Goal: Task Accomplishment & Management: Complete application form

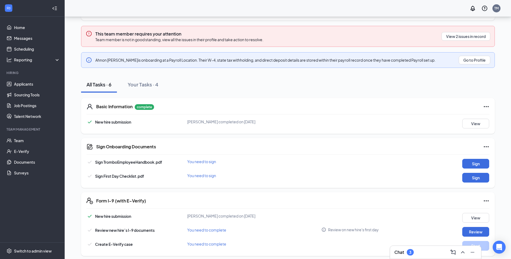
scroll to position [65, 0]
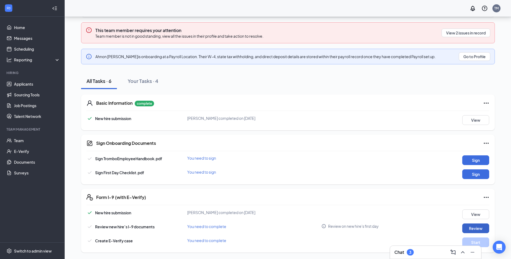
click at [466, 230] on button "Review" at bounding box center [475, 228] width 27 height 10
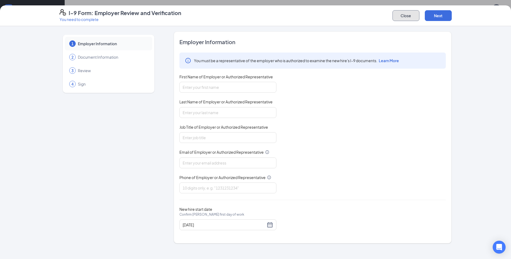
click at [408, 15] on button "Close" at bounding box center [405, 15] width 27 height 11
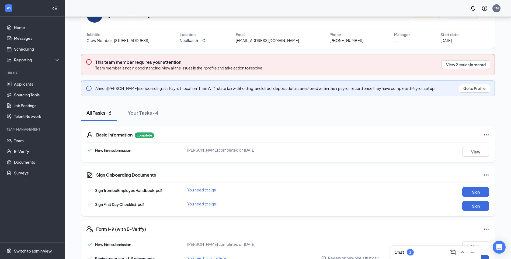
scroll to position [0, 0]
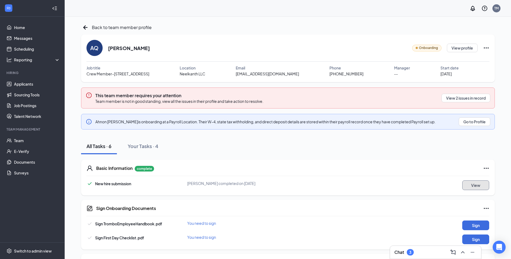
click at [472, 186] on button "View" at bounding box center [475, 185] width 27 height 10
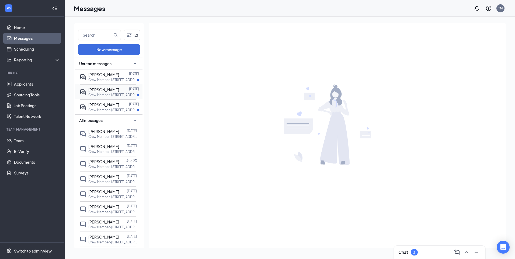
click at [103, 91] on span "[PERSON_NAME]" at bounding box center [103, 89] width 31 height 5
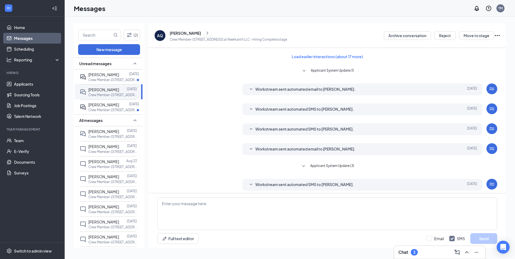
click at [181, 33] on div "Ahnon Quinones" at bounding box center [185, 32] width 31 height 5
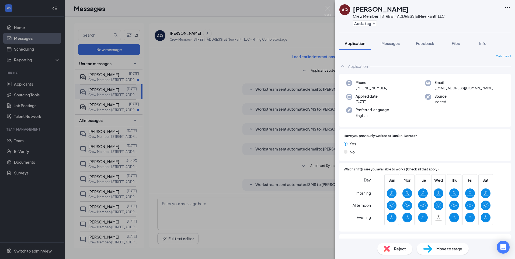
click at [218, 106] on div "AQ Ahnon Quinones Crew Member-2618 Easton Rd at Neelkanth LLC Add a tag Applica…" at bounding box center [257, 129] width 515 height 259
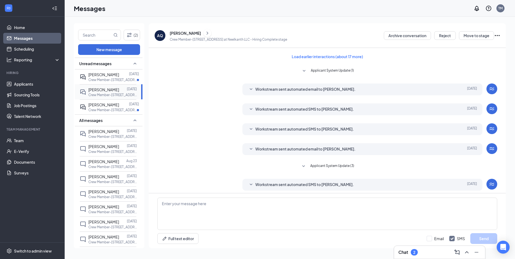
click at [107, 90] on span "Ahnon Quinones" at bounding box center [103, 89] width 31 height 5
click at [96, 90] on span "Ahnon Quinones" at bounding box center [103, 89] width 31 height 5
click at [96, 90] on span "[PERSON_NAME]" at bounding box center [103, 89] width 31 height 5
click at [195, 85] on div "Workstream sent automated email to Ahnon Quinones. Aug 24 Hi Ahnon Quinones, Co…" at bounding box center [327, 90] width 340 height 15
click at [32, 85] on link "Applicants" at bounding box center [37, 84] width 46 height 11
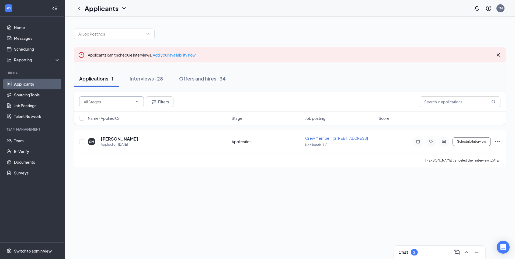
click at [135, 101] on icon "ChevronDown" at bounding box center [137, 102] width 4 height 4
click at [135, 101] on icon "ChevronUp" at bounding box center [137, 102] width 4 height 4
click at [188, 79] on div "Offers and hires · 34" at bounding box center [202, 78] width 47 height 7
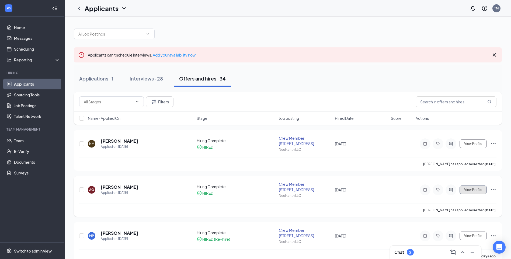
click at [475, 188] on span "View Profile" at bounding box center [473, 190] width 18 height 4
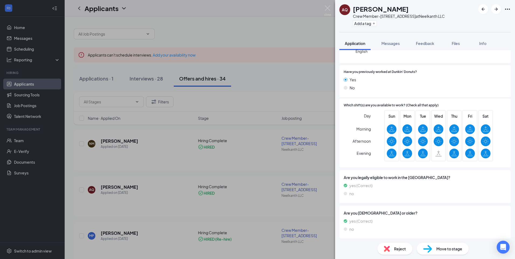
scroll to position [65, 0]
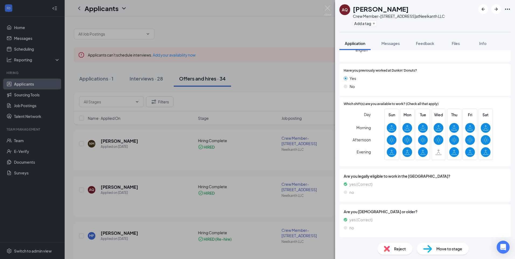
click at [261, 161] on div "AQ Ahnon Quinones Crew Member-2618 Easton Rd at Neelkanth LLC Add a tag Applica…" at bounding box center [257, 129] width 515 height 259
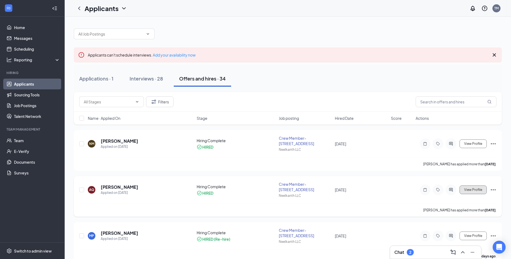
click at [471, 191] on span "View Profile" at bounding box center [473, 190] width 18 height 4
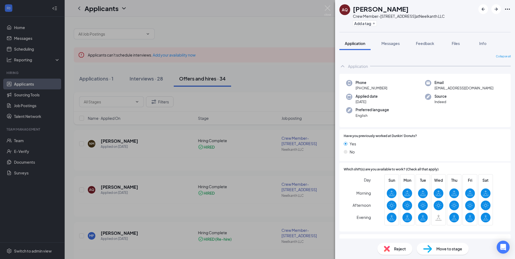
click at [248, 194] on div "AQ Ahnon Quinones Crew Member-2618 Easton Rd at Neelkanth LLC Add a tag Applica…" at bounding box center [257, 129] width 515 height 259
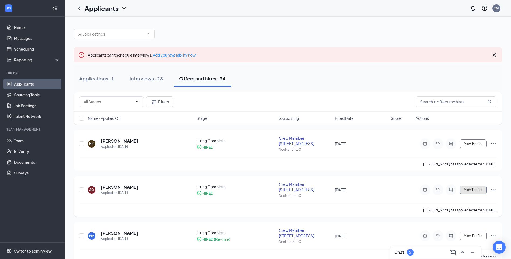
click at [465, 191] on span "View Profile" at bounding box center [473, 190] width 18 height 4
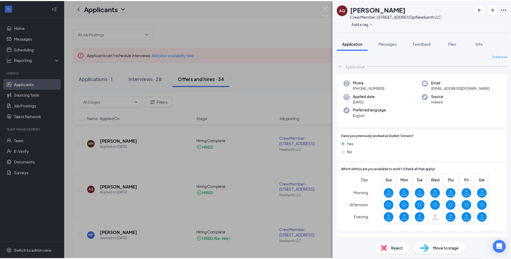
scroll to position [65, 0]
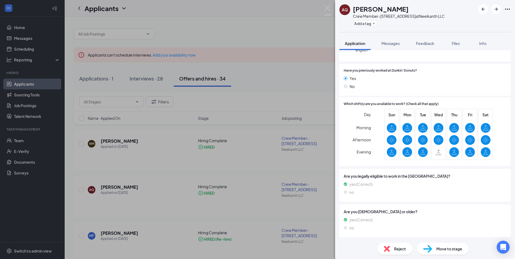
click at [244, 198] on div "AQ Ahnon Quinones Crew Member-2618 Easton Rd at Neelkanth LLC Add a tag Applica…" at bounding box center [257, 129] width 515 height 259
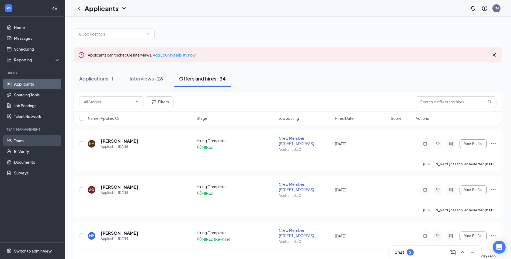
click at [25, 138] on link "Team" at bounding box center [37, 140] width 46 height 11
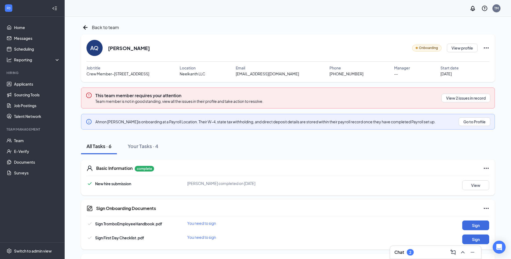
click at [434, 47] on span "Onboarding" at bounding box center [427, 47] width 19 height 5
click at [458, 48] on button "View profile" at bounding box center [461, 48] width 31 height 9
click at [477, 122] on button "Go to Profile" at bounding box center [473, 121] width 31 height 9
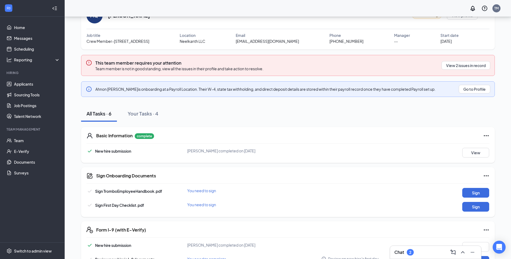
scroll to position [65, 0]
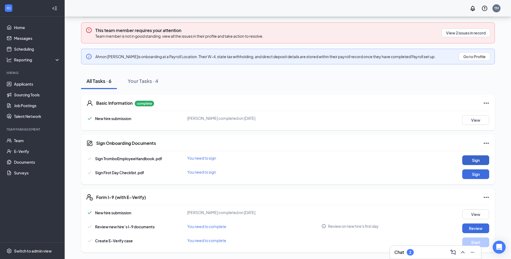
click at [476, 161] on button "Sign" at bounding box center [475, 160] width 27 height 10
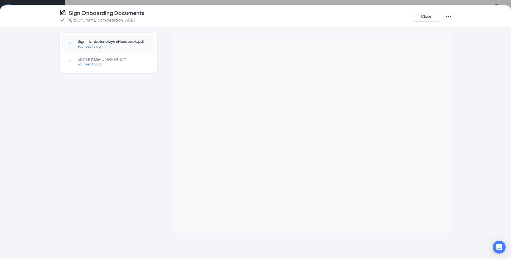
click at [99, 48] on div "You need to sign" at bounding box center [114, 46] width 72 height 5
click at [97, 40] on span "Sign TromboEmployeeHandbook.pdf" at bounding box center [114, 40] width 72 height 5
click at [96, 66] on div "You need to sign" at bounding box center [114, 64] width 72 height 5
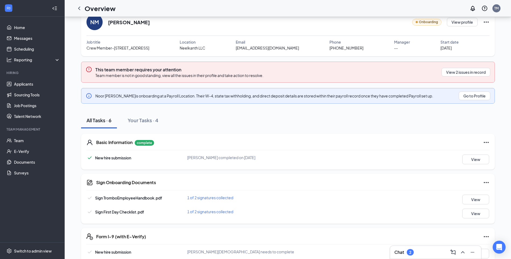
scroll to position [54, 0]
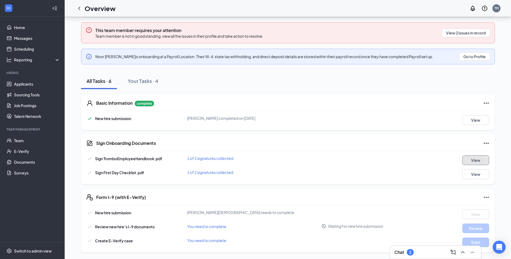
click at [473, 161] on button "View" at bounding box center [475, 160] width 27 height 10
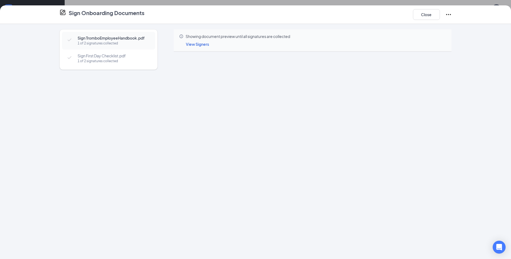
click at [119, 57] on span "Sign First Day Checklist.pdf" at bounding box center [114, 55] width 72 height 5
click at [199, 44] on span "View Signers" at bounding box center [197, 44] width 23 height 5
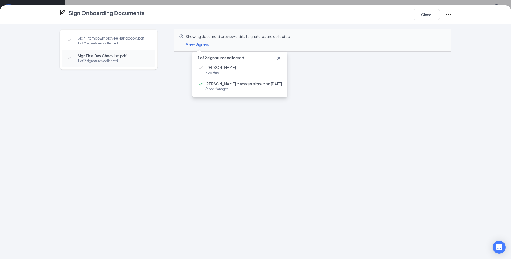
click at [277, 57] on icon "Cross" at bounding box center [278, 58] width 3 height 3
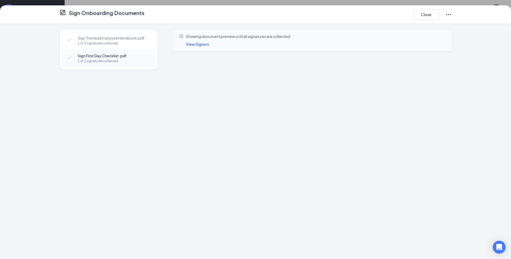
click at [191, 43] on span "View Signers" at bounding box center [197, 44] width 23 height 5
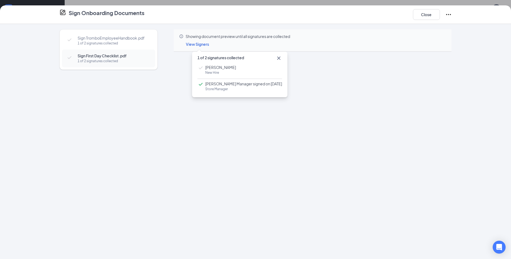
click at [221, 70] on span "New Hire" at bounding box center [220, 72] width 31 height 5
click at [275, 57] on icon "Cross" at bounding box center [278, 58] width 6 height 6
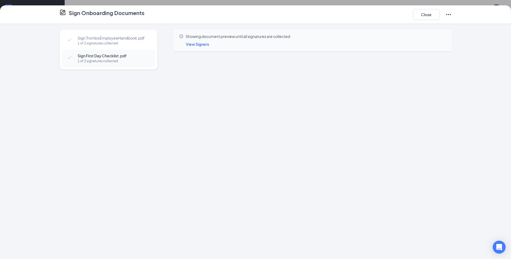
click at [105, 43] on div "1 of 2 signatures collected" at bounding box center [114, 43] width 72 height 5
click at [199, 45] on span "View Signers" at bounding box center [197, 44] width 23 height 5
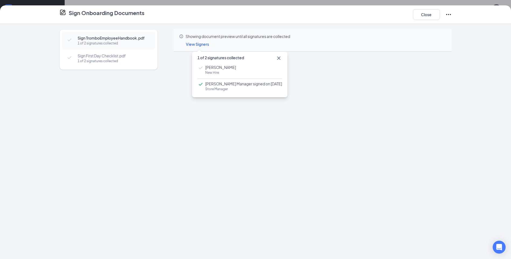
click at [214, 69] on span "Noor Mohammed" at bounding box center [220, 67] width 31 height 5
click at [134, 103] on div "Sign TromboEmployeeHandbook.pdf 1 of 2 signatures collected Sign First Day Chec…" at bounding box center [108, 129] width 98 height 201
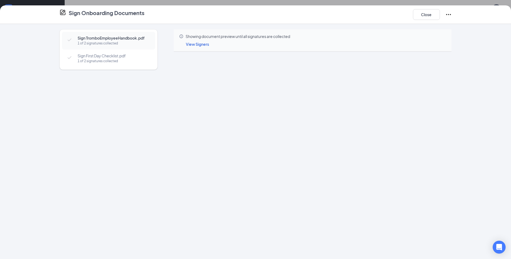
click at [90, 58] on span "Sign First Day Checklist.pdf" at bounding box center [114, 55] width 72 height 5
click at [427, 13] on button "Close" at bounding box center [426, 14] width 27 height 11
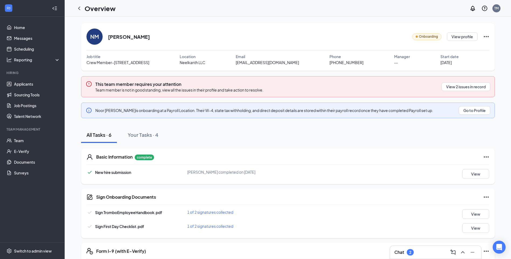
click at [488, 196] on icon "Ellipses" at bounding box center [486, 197] width 6 height 6
click at [385, 223] on div "Sign TromboEmployeeHandbook.pdf 1 of 2 signatures collected View Sign First Day…" at bounding box center [287, 221] width 403 height 24
click at [476, 216] on button "View" at bounding box center [475, 214] width 27 height 10
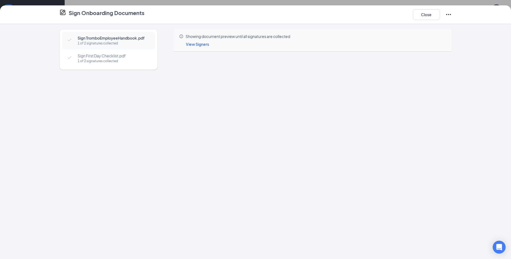
click at [97, 43] on div "1 of 2 signatures collected" at bounding box center [114, 43] width 72 height 5
click at [429, 15] on button "Close" at bounding box center [426, 14] width 27 height 11
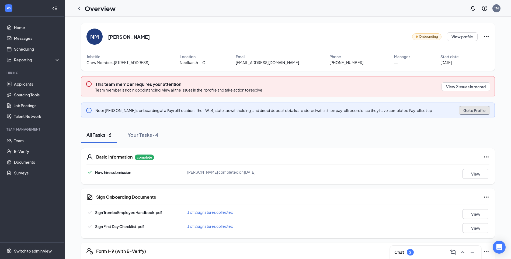
click at [470, 112] on button "Go to Profile" at bounding box center [473, 110] width 31 height 9
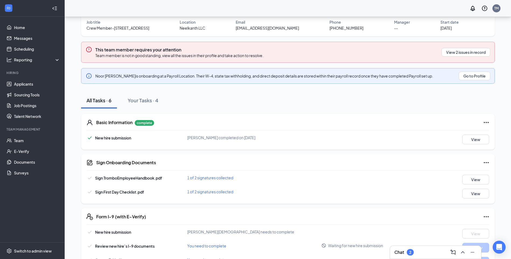
scroll to position [54, 0]
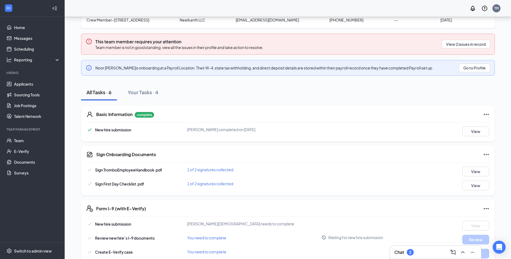
click at [486, 156] on icon "Ellipses" at bounding box center [486, 154] width 6 height 6
click at [343, 160] on div "Sign Onboarding Documents Sign TromboEmployeeHandbook.pdf 1 of 2 signatures col…" at bounding box center [287, 171] width 413 height 50
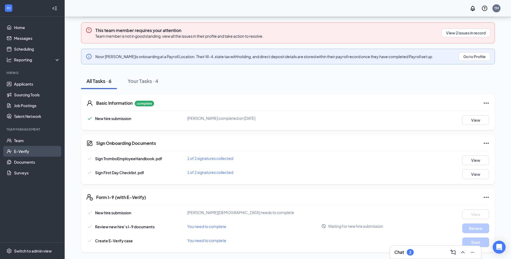
click at [30, 152] on link "E-Verify" at bounding box center [37, 151] width 46 height 11
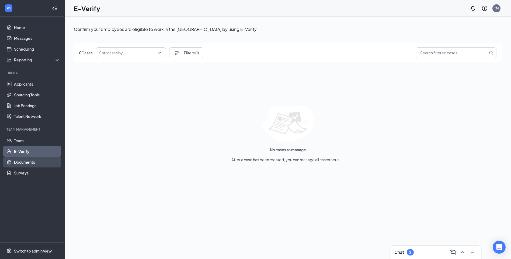
click at [31, 161] on link "Documents" at bounding box center [37, 162] width 46 height 11
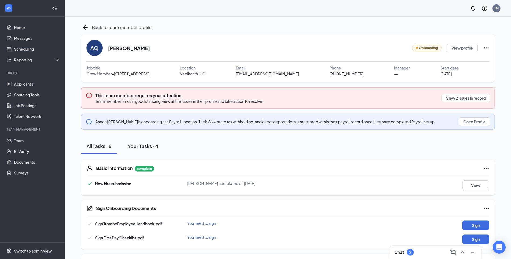
click at [144, 142] on button "Your Tasks · 4" at bounding box center [142, 146] width 41 height 16
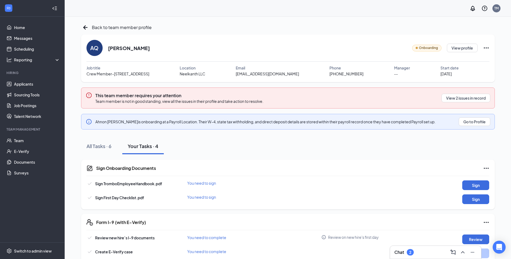
scroll to position [11, 0]
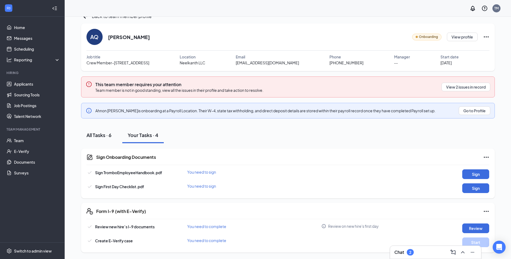
click at [102, 133] on div "All Tasks · 6" at bounding box center [98, 135] width 25 height 7
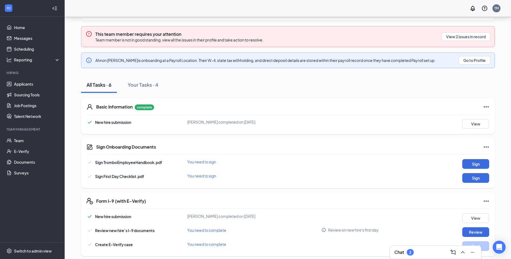
scroll to position [65, 0]
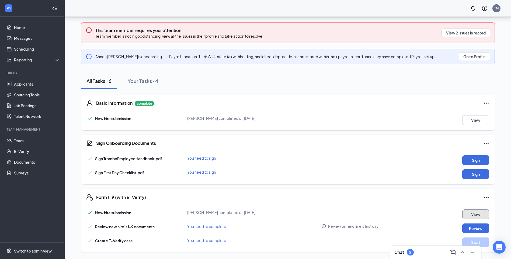
click at [474, 216] on button "View" at bounding box center [475, 214] width 27 height 10
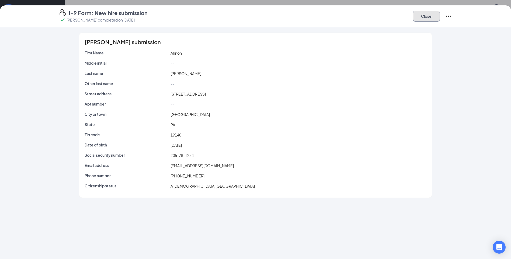
click at [432, 18] on button "Close" at bounding box center [426, 16] width 27 height 11
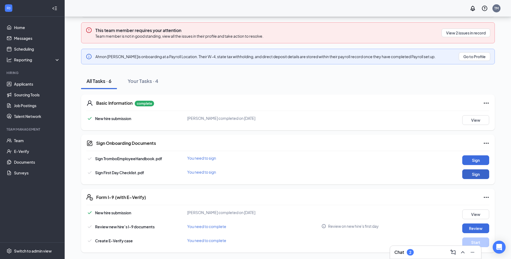
click at [472, 171] on button "Sign" at bounding box center [475, 174] width 27 height 10
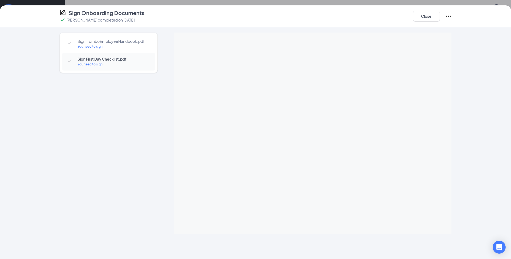
click at [88, 43] on span "Sign TromboEmployeeHandbook.pdf" at bounding box center [114, 40] width 72 height 5
click at [424, 19] on button "Close" at bounding box center [426, 16] width 27 height 11
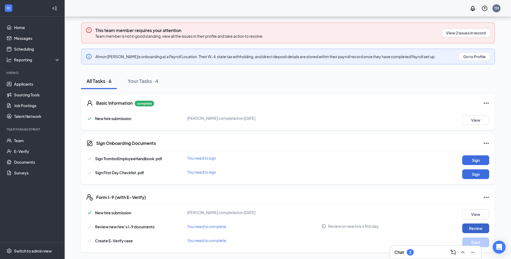
click at [478, 227] on button "Review" at bounding box center [475, 228] width 27 height 10
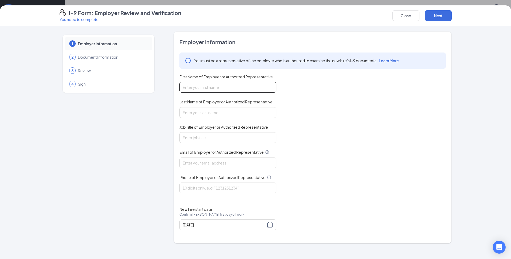
click at [198, 86] on input "First Name of Employer or Authorized Representative" at bounding box center [227, 87] width 97 height 11
type input "Kalpana"
type input "Patel"
type input "335516@shilallc.com"
type input "2675603522"
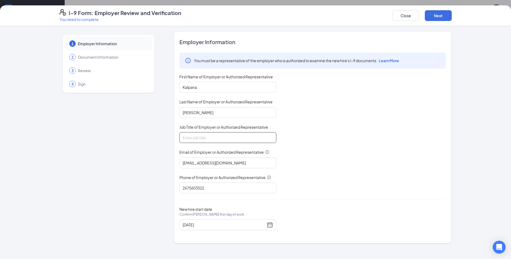
click at [220, 140] on input "Job Title of Employer or Authorized Representative" at bounding box center [227, 137] width 97 height 11
type input "crew member"
click at [444, 16] on button "Next" at bounding box center [437, 15] width 27 height 11
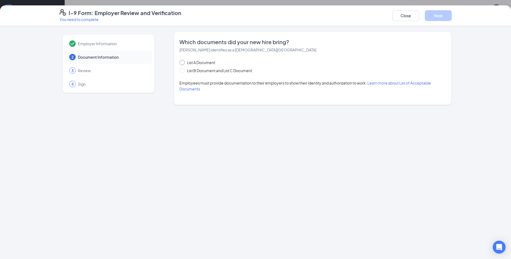
click at [181, 61] on input "List A Document" at bounding box center [181, 62] width 4 height 4
radio input "true"
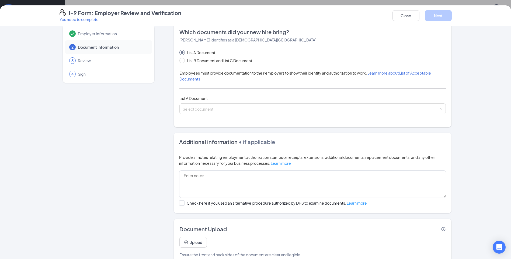
scroll to position [0, 0]
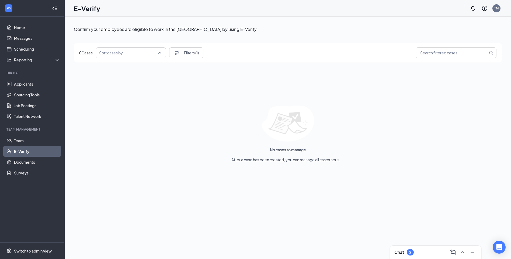
click at [159, 53] on input "search" at bounding box center [129, 53] width 60 height 10
click at [14, 137] on link "Team" at bounding box center [37, 140] width 46 height 11
